Goal: Navigation & Orientation: Find specific page/section

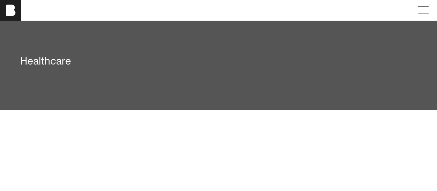
scroll to position [1261, 0]
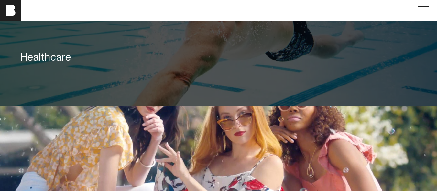
click at [67, 91] on div "Healthcare" at bounding box center [218, 59] width 437 height 96
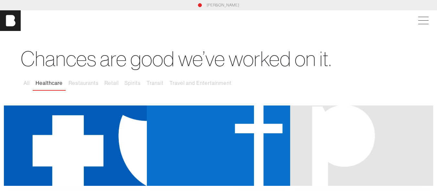
click at [225, 4] on link "[PERSON_NAME]" at bounding box center [223, 5] width 33 height 6
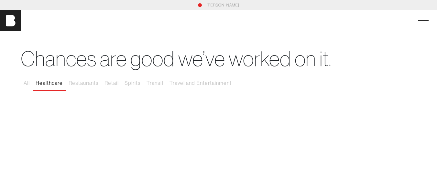
click at [431, 13] on div "bohan" at bounding box center [218, 20] width 437 height 21
click at [426, 26] on span at bounding box center [422, 21] width 15 height 12
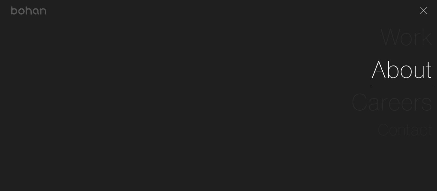
click at [400, 69] on link "About" at bounding box center [402, 69] width 61 height 33
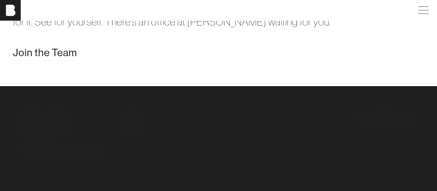
scroll to position [1316, 0]
